Goal: Task Accomplishment & Management: Manage account settings

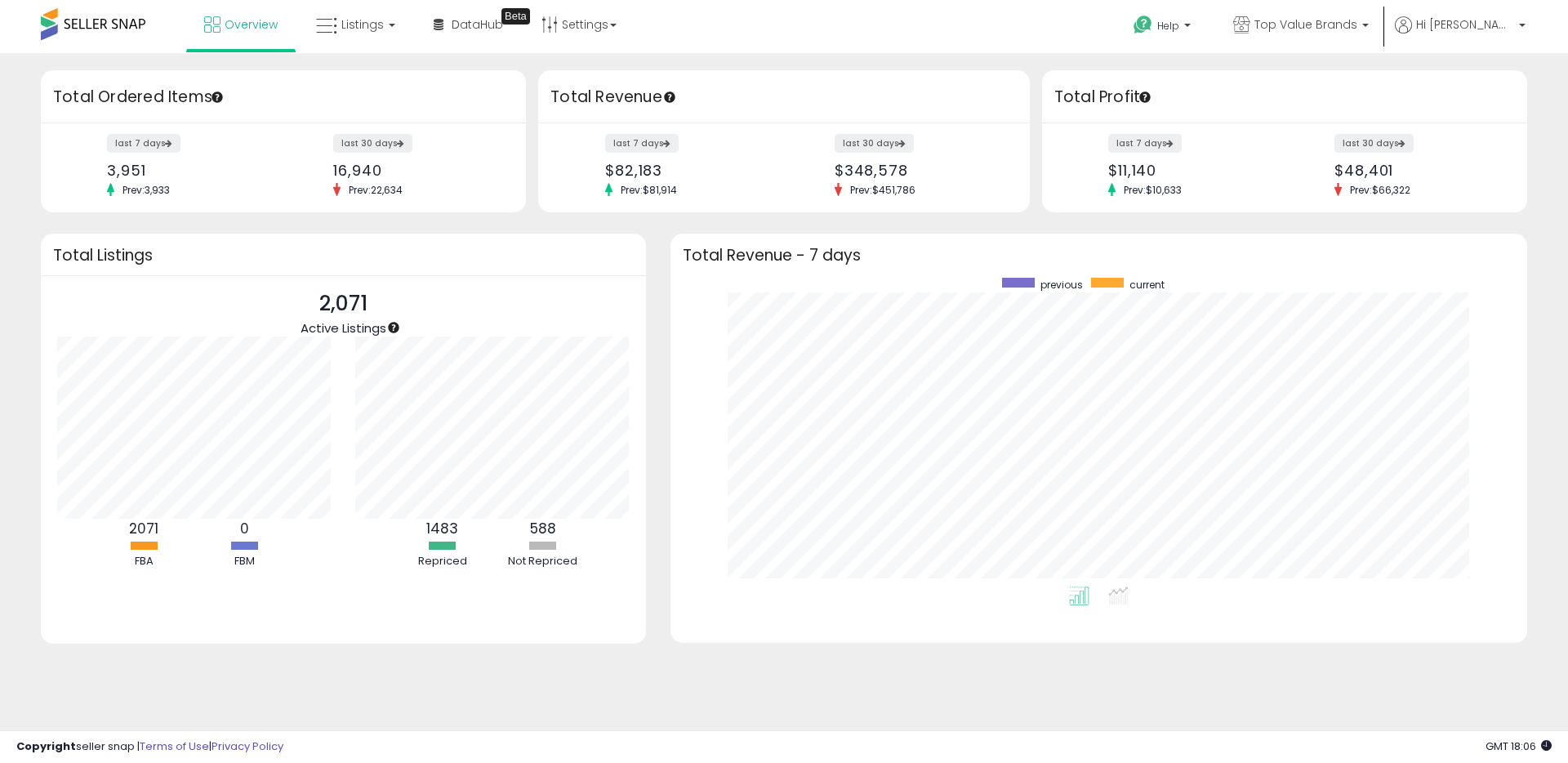
scroll to position [309, 824]
click at [382, 21] on link "Listings" at bounding box center [355, 24] width 104 height 49
click at [386, 87] on icon at bounding box center [368, 80] width 71 height 21
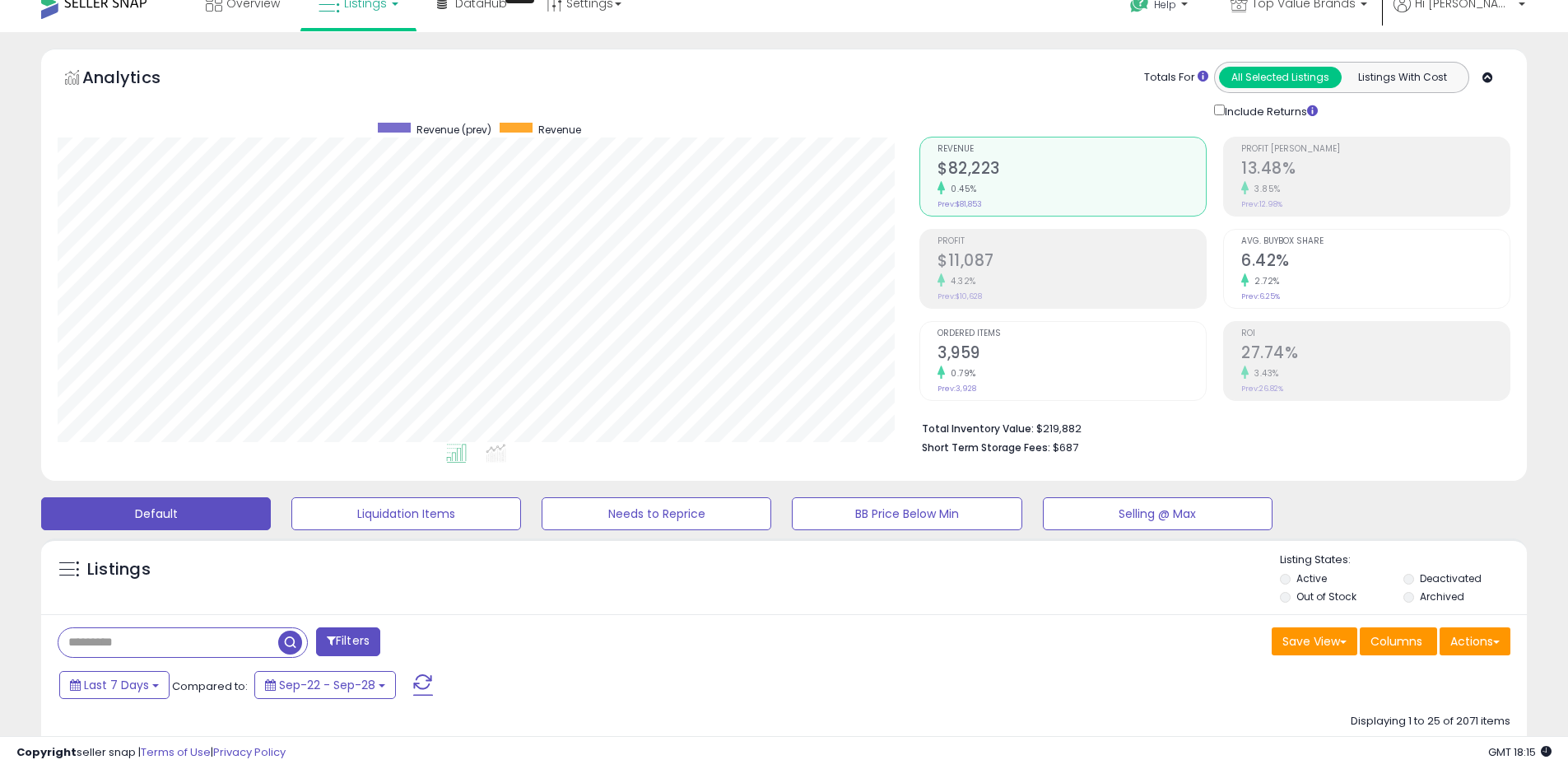
scroll to position [110, 0]
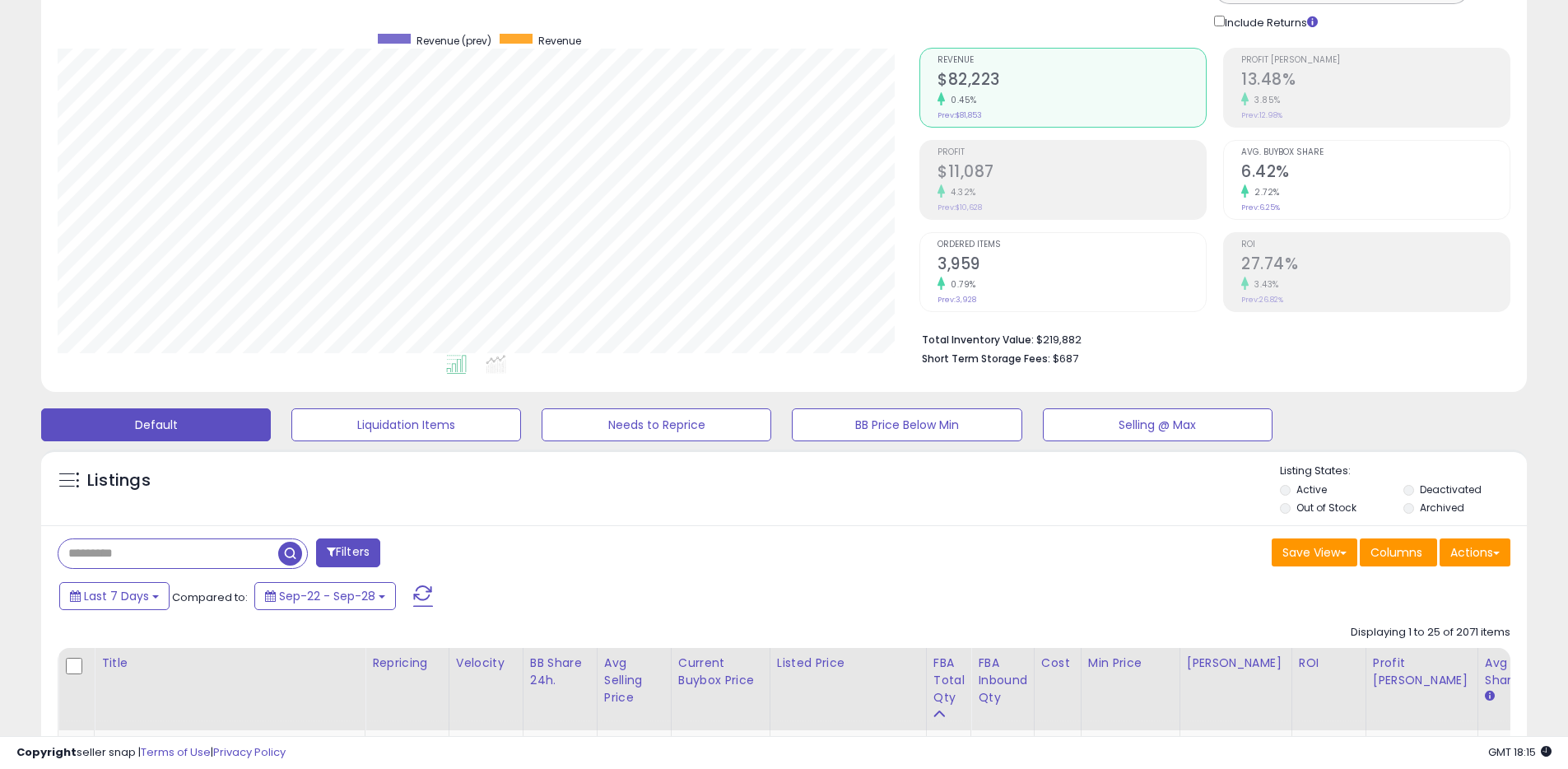
click at [972, 546] on div "Save View Save As New View Update Current View Columns Actions Import Import Wa…" at bounding box center [1153, 555] width 739 height 32
drag, startPoint x: 1043, startPoint y: 337, endPoint x: 1103, endPoint y: 339, distance: 60.0
click at [1103, 339] on li "Total Inventory Value: $219,882" at bounding box center [1209, 337] width 576 height 20
click at [1106, 365] on li "Short Term Storage Fees: $687" at bounding box center [1209, 356] width 576 height 20
drag, startPoint x: 1079, startPoint y: 336, endPoint x: 1026, endPoint y: 340, distance: 53.2
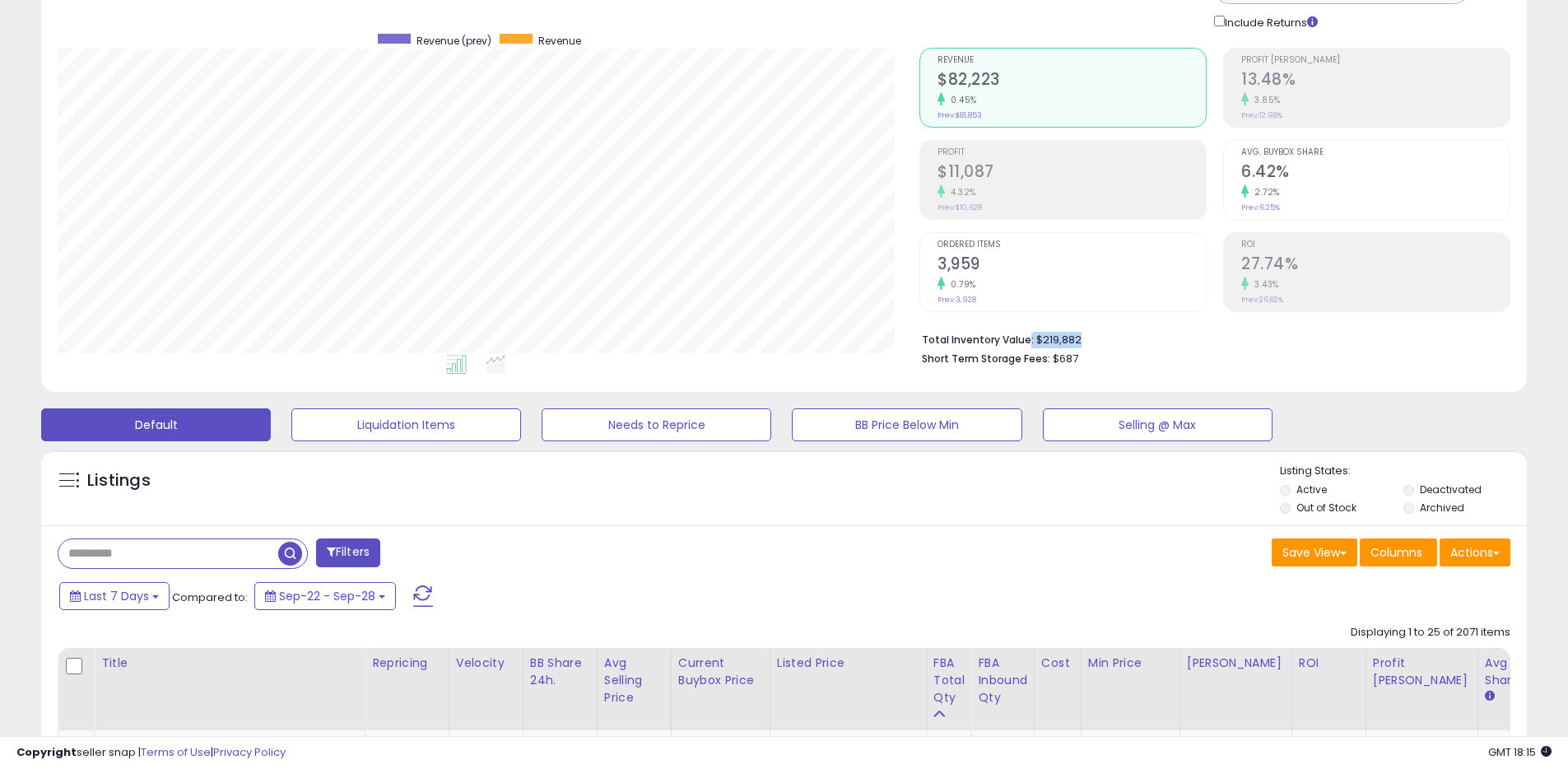
click at [1026, 340] on li "Total Inventory Value: $219,882" at bounding box center [1209, 337] width 576 height 20
click at [1044, 338] on li "Total Inventory Value: $219,882" at bounding box center [1209, 337] width 576 height 20
drag, startPoint x: 1034, startPoint y: 341, endPoint x: 1075, endPoint y: 343, distance: 41.0
click at [1075, 343] on li "Total Inventory Value: $219,882" at bounding box center [1209, 337] width 576 height 20
click at [986, 512] on div "Listings" at bounding box center [784, 492] width 1485 height 56
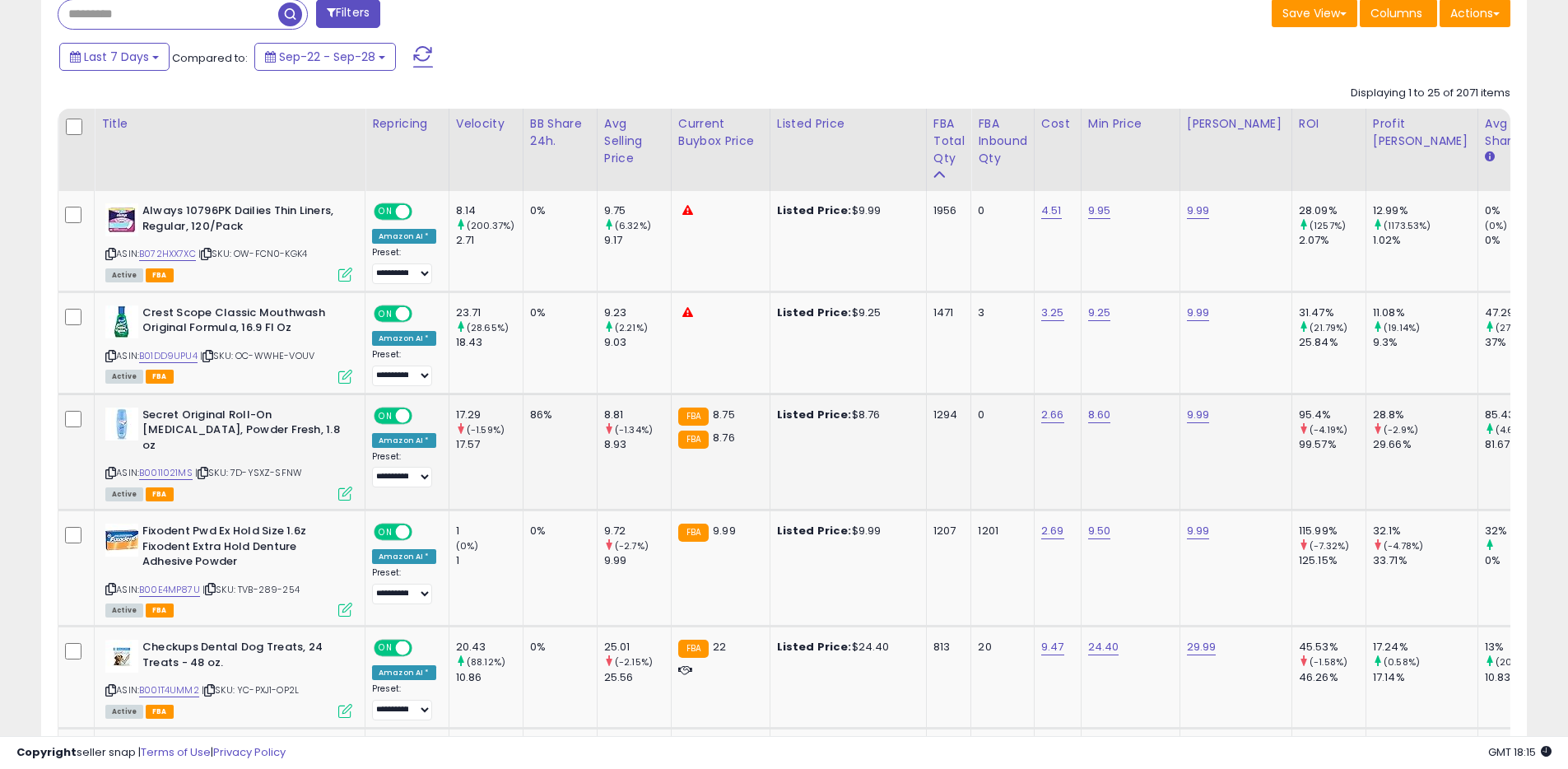
scroll to position [660, 0]
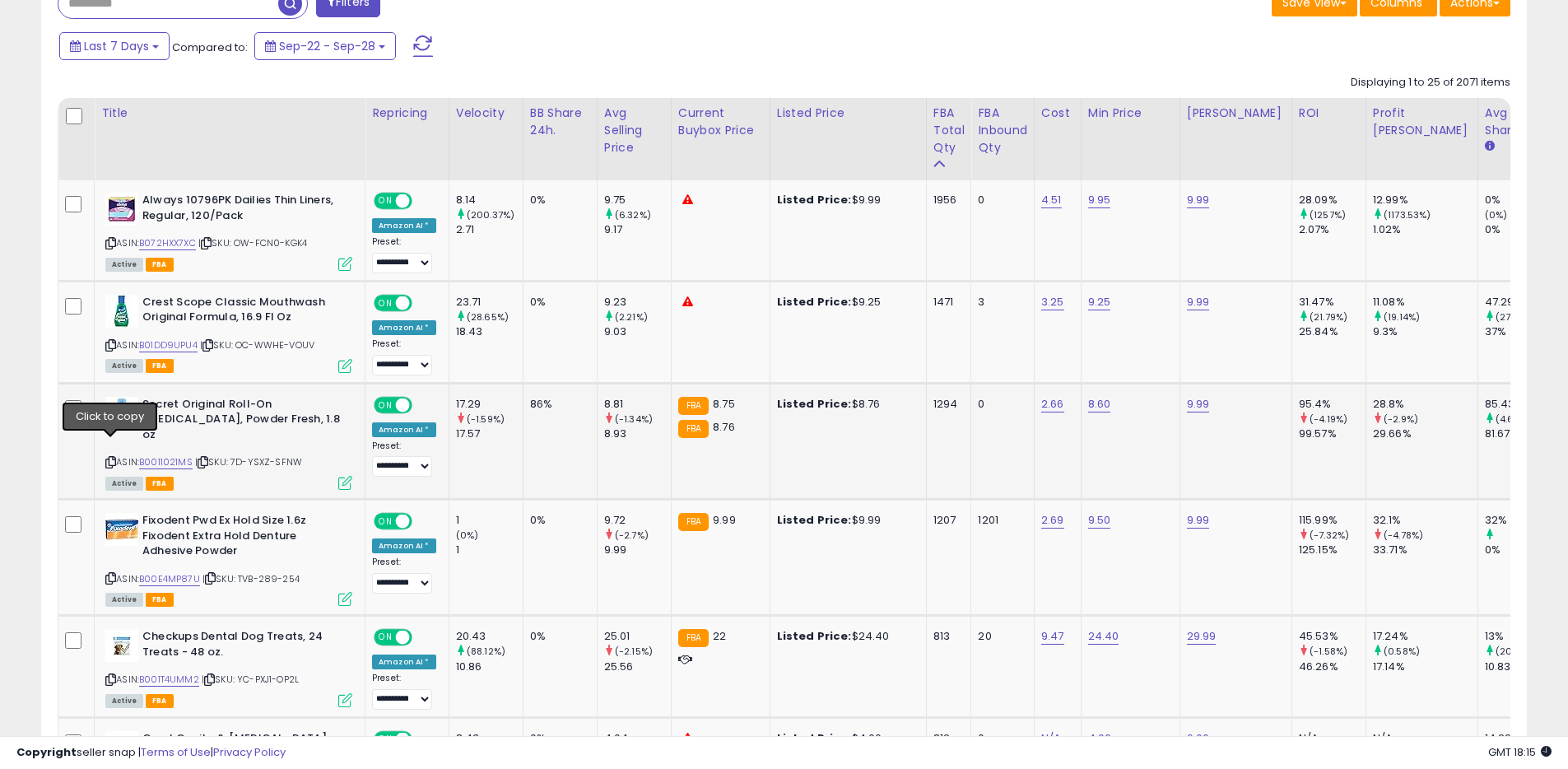
click at [112, 458] on icon at bounding box center [110, 463] width 10 height 9
click at [167, 455] on link "B0011021MS" at bounding box center [165, 462] width 54 height 14
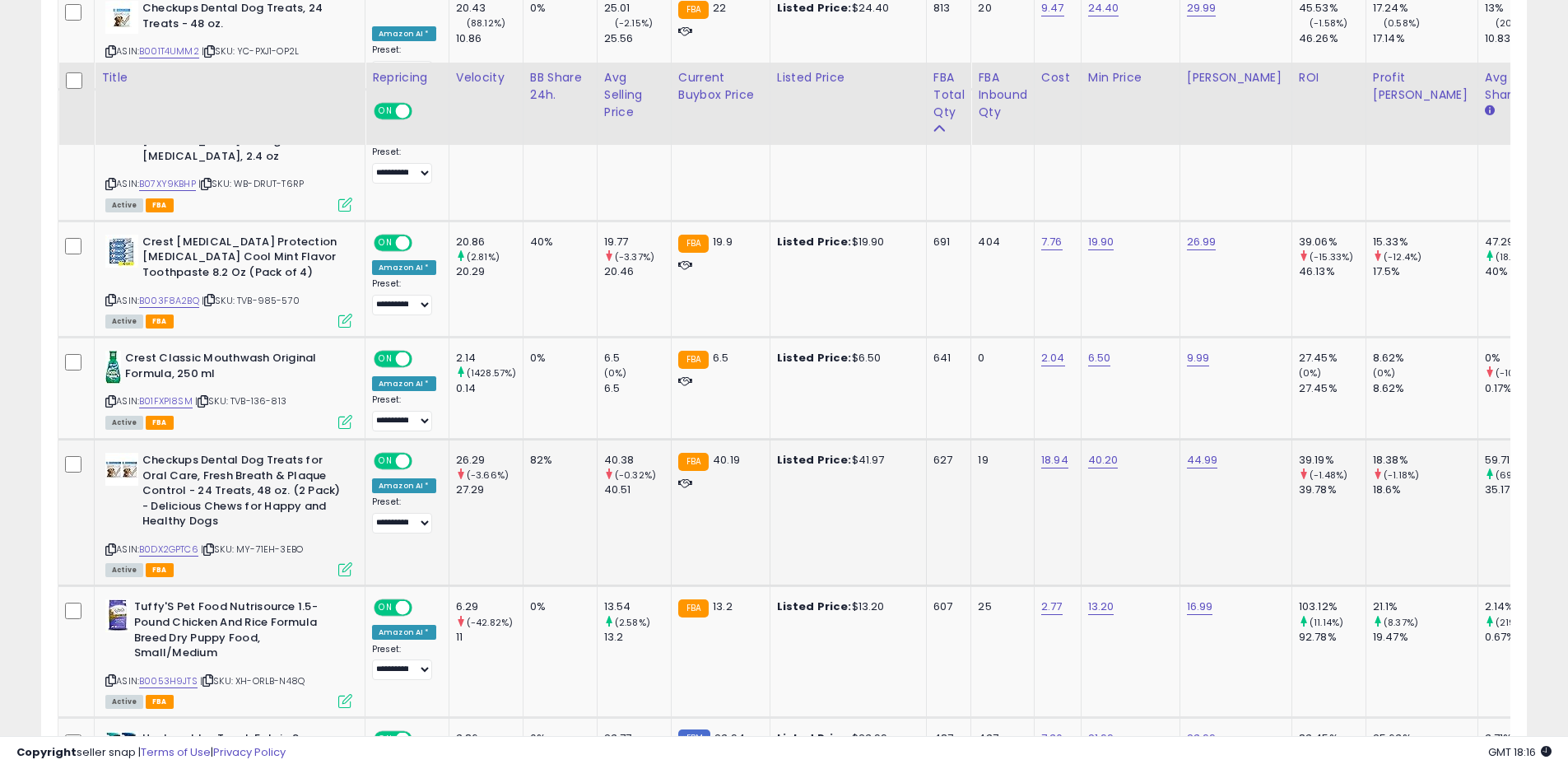
scroll to position [1351, 0]
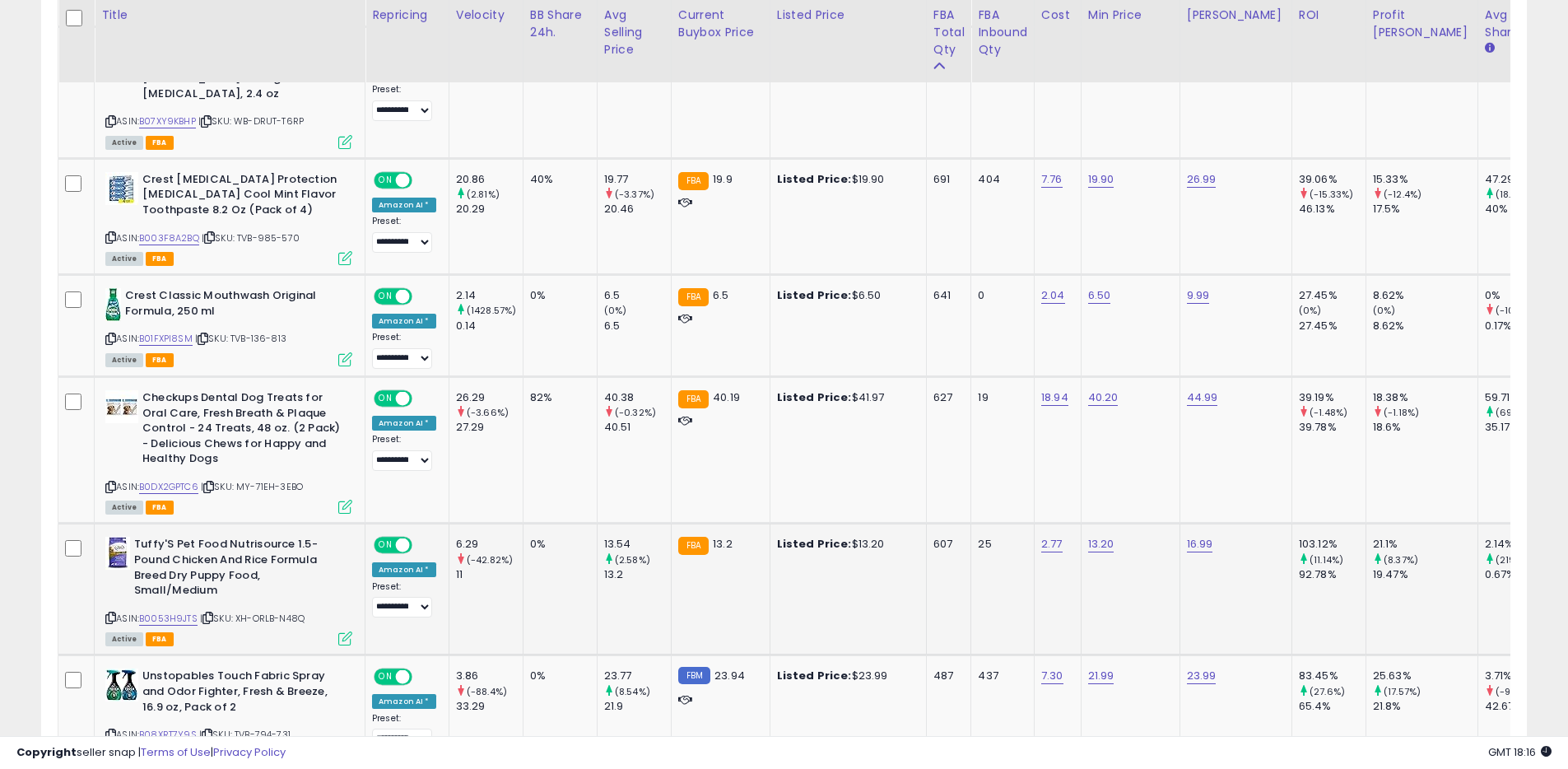
click at [110, 613] on icon at bounding box center [110, 618] width 10 height 9
click at [177, 611] on link "B0053H9JTS" at bounding box center [168, 618] width 58 height 14
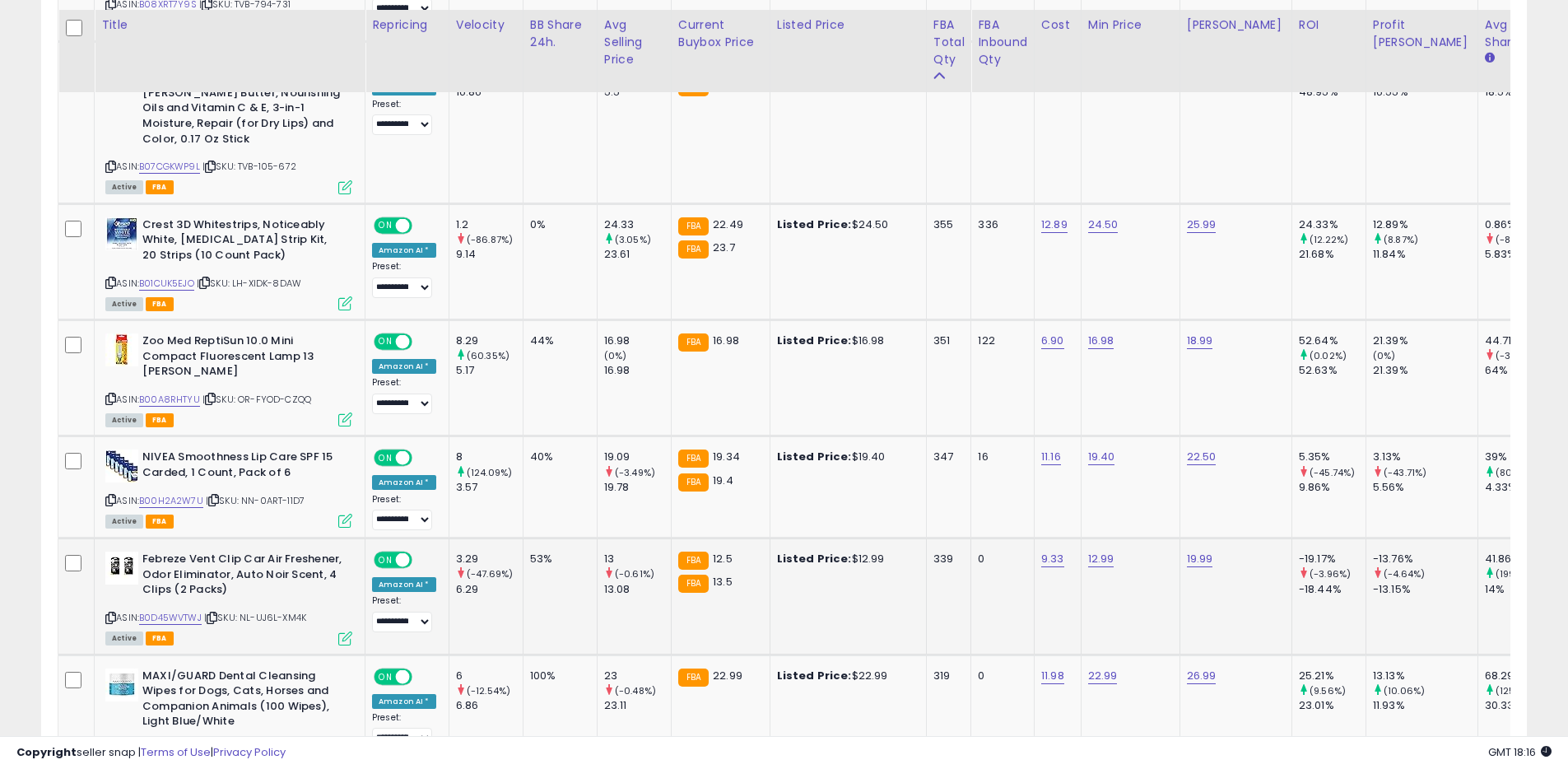
scroll to position [2091, 0]
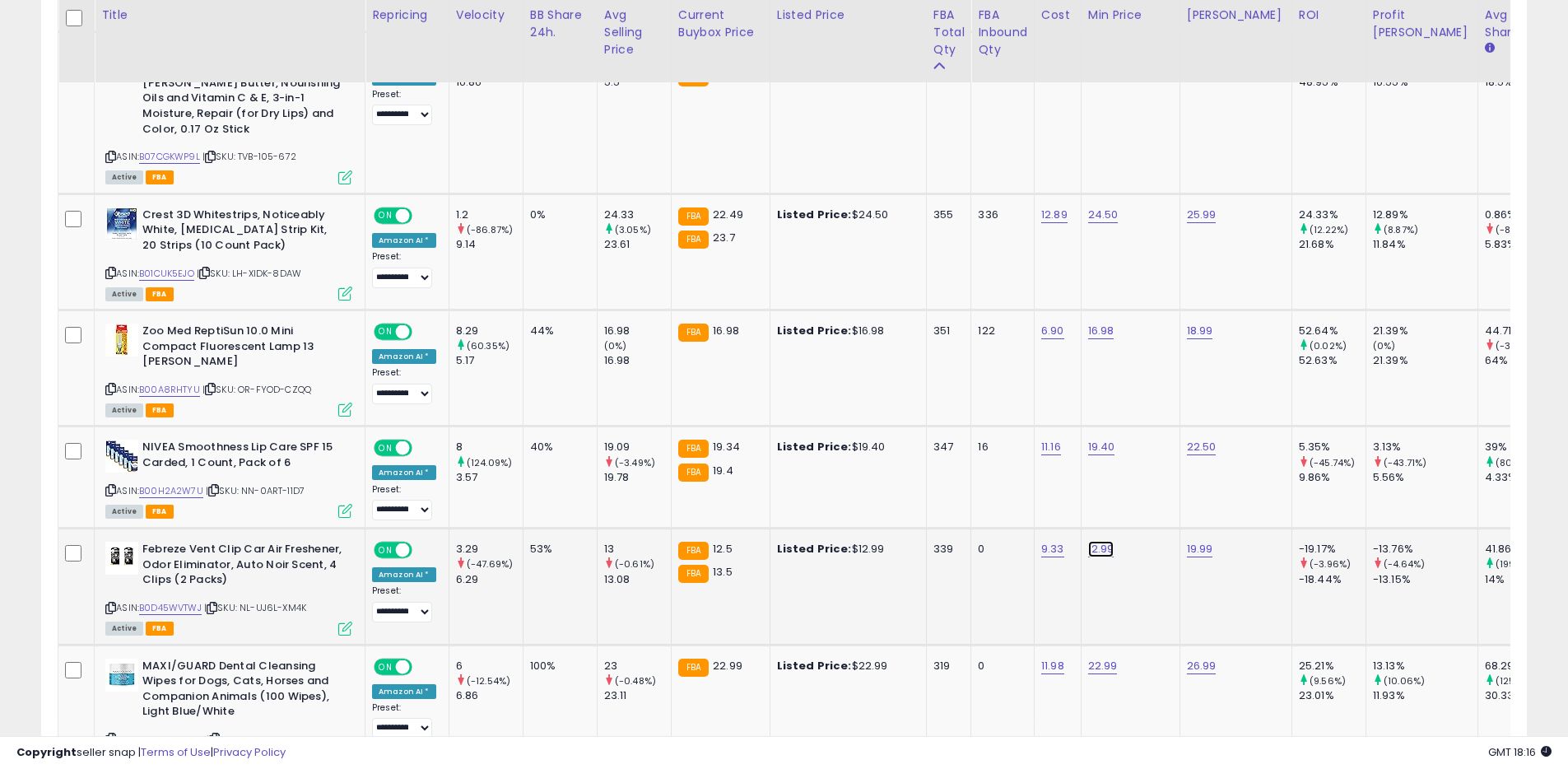
click at [1100, 541] on link "12.99" at bounding box center [1101, 549] width 26 height 17
type input "****"
click button "submit" at bounding box center [1152, 462] width 28 height 24
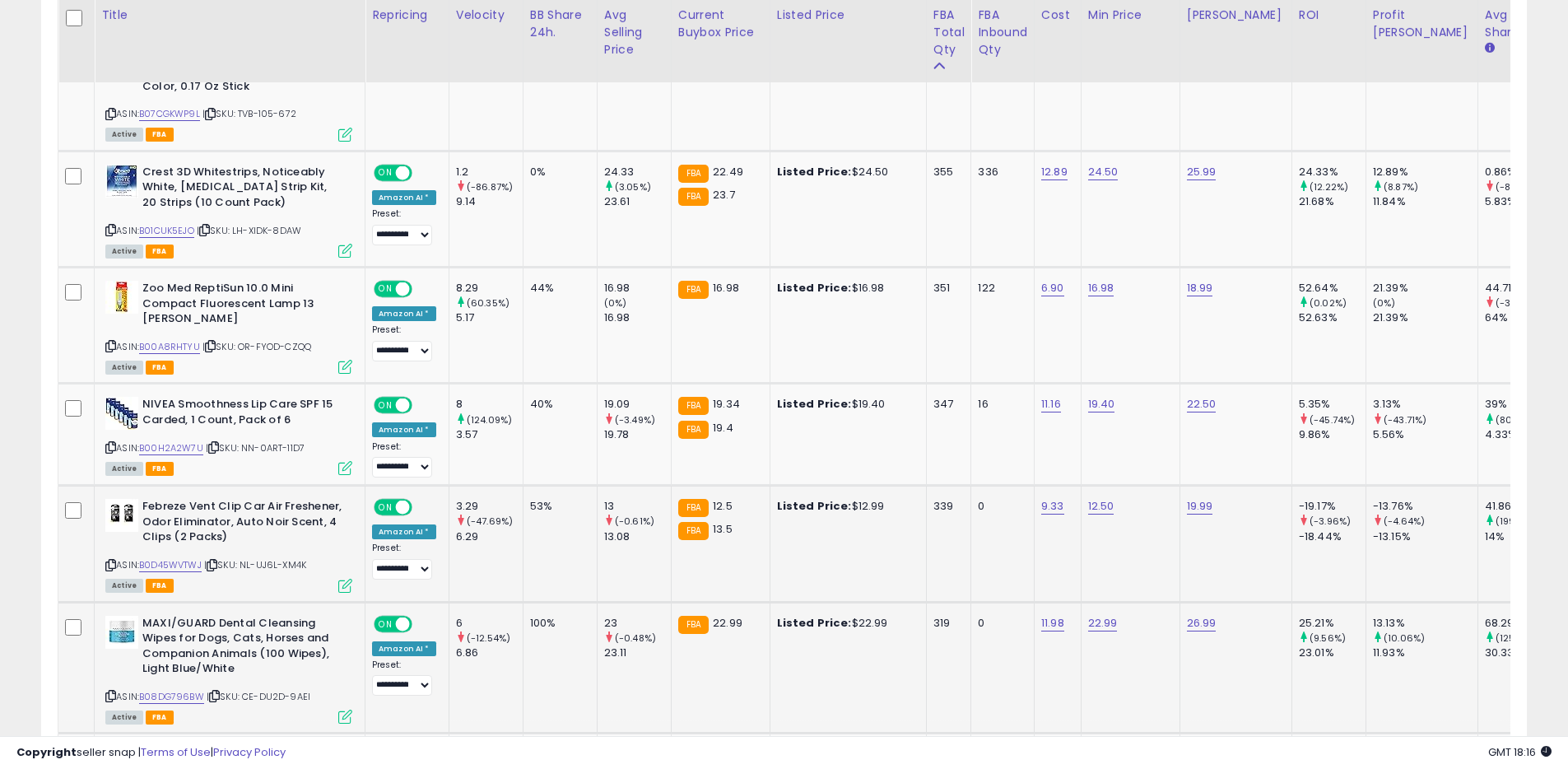
scroll to position [2143, 0]
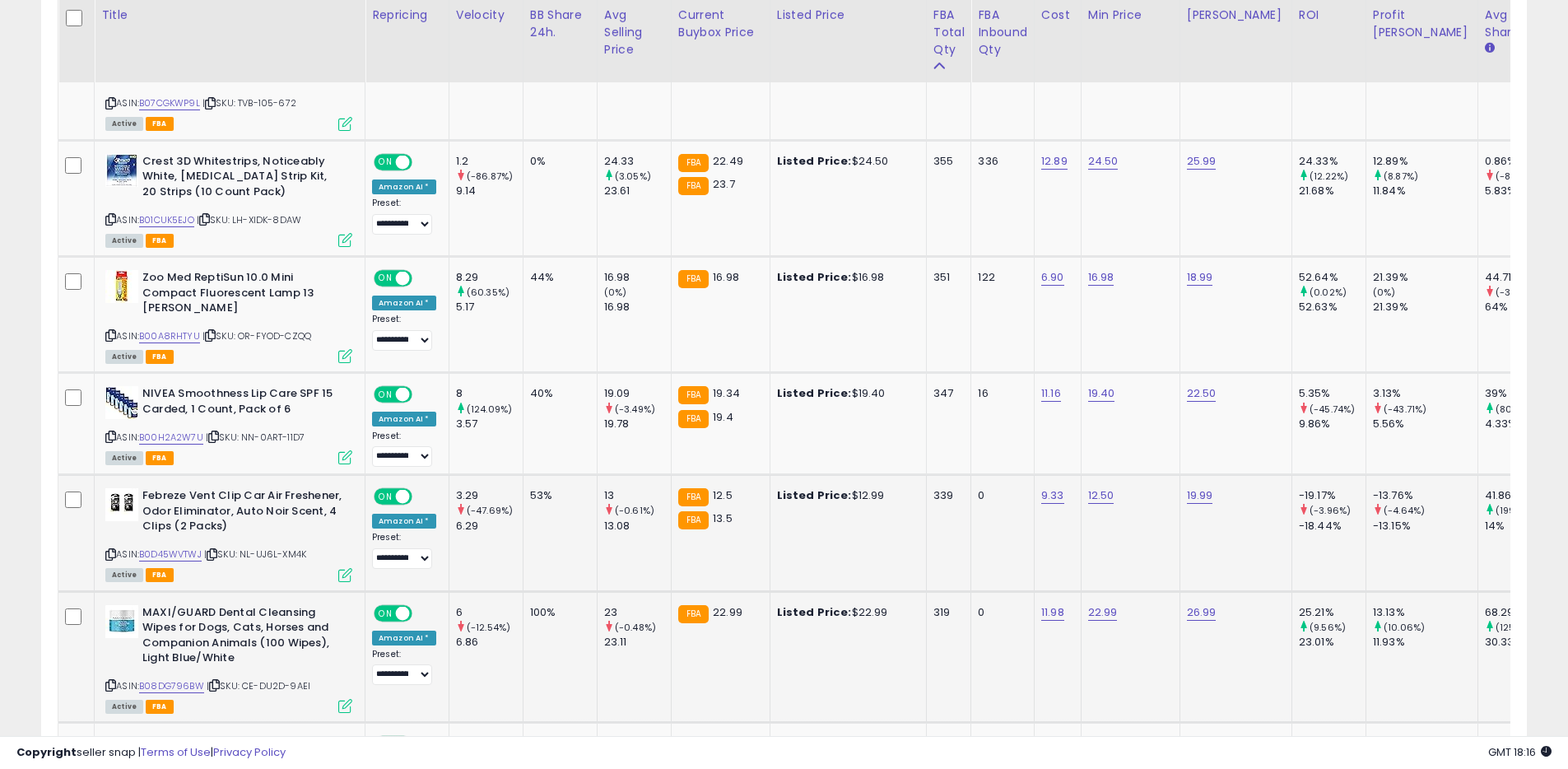
click at [113, 681] on icon at bounding box center [110, 685] width 10 height 9
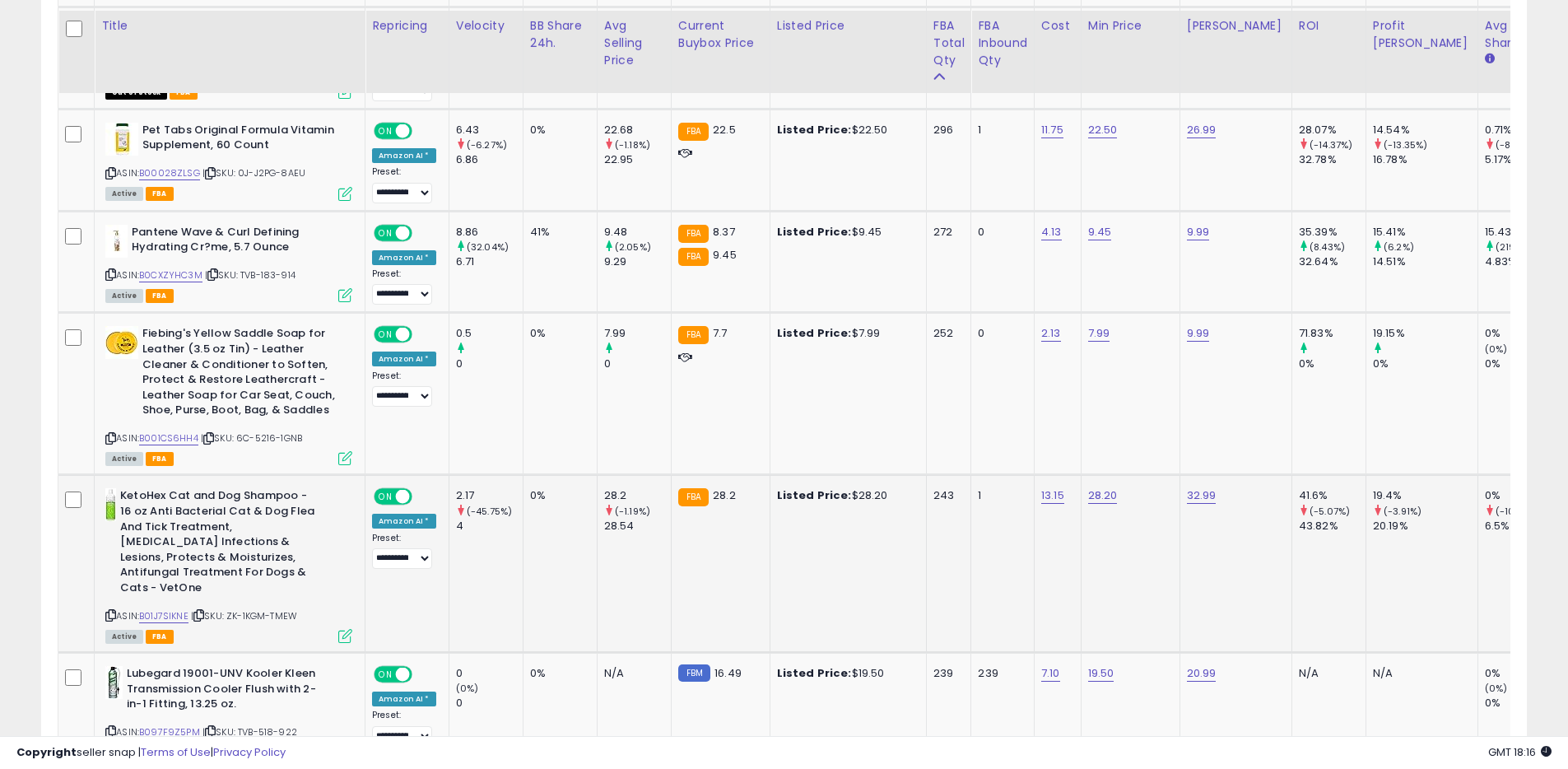
scroll to position [2972, 0]
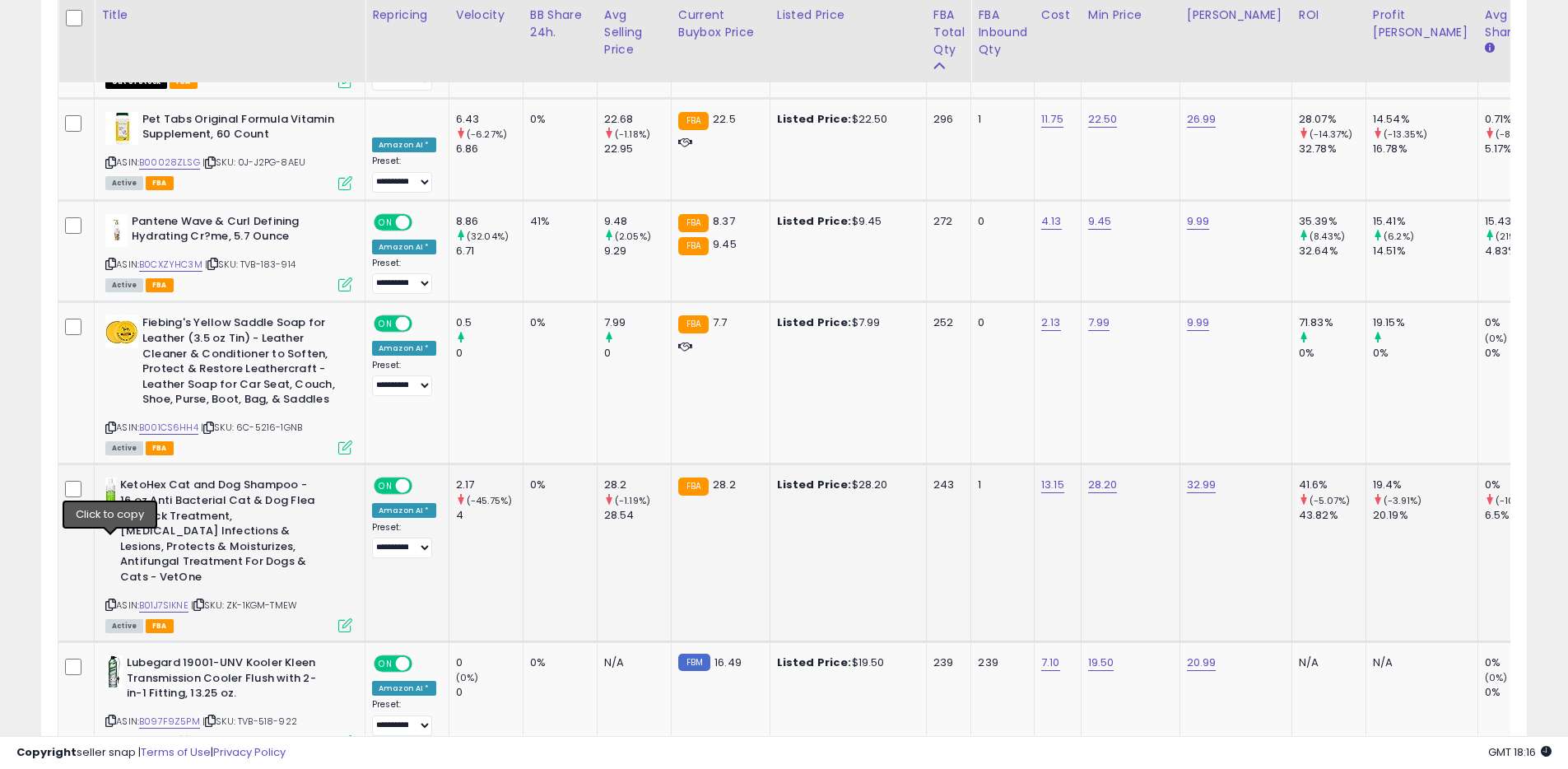
click at [110, 600] on icon at bounding box center [110, 604] width 10 height 9
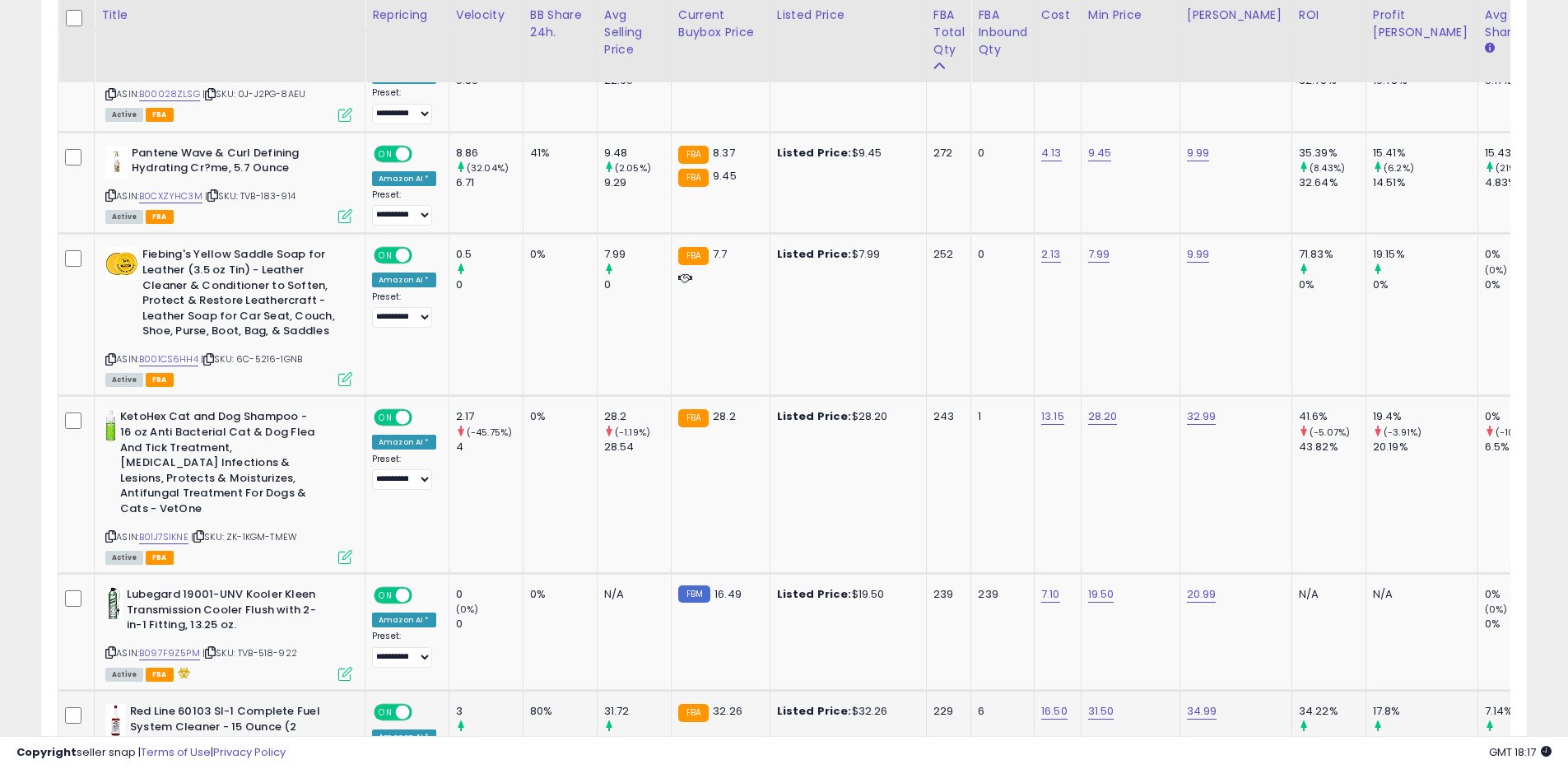
scroll to position [3174, 0]
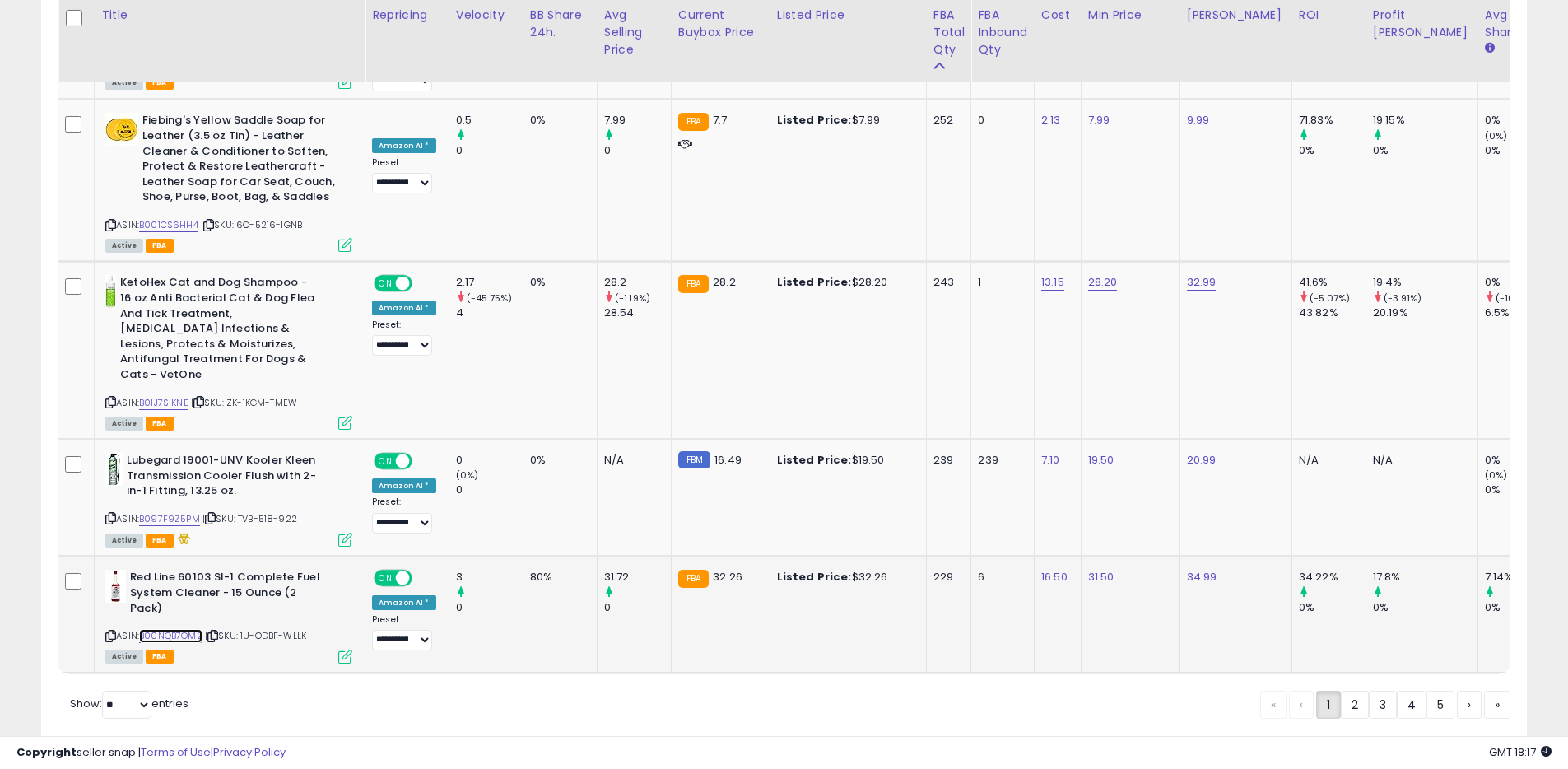
click at [180, 629] on link "B00NQB7OM2" at bounding box center [170, 636] width 63 height 14
